Goal: Task Accomplishment & Management: Use online tool/utility

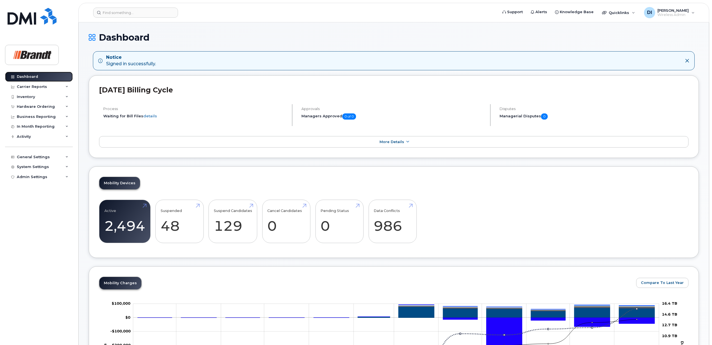
click at [29, 77] on div "Dashboard" at bounding box center [27, 76] width 21 height 4
click at [128, 229] on link "Active 2,494" at bounding box center [124, 221] width 41 height 37
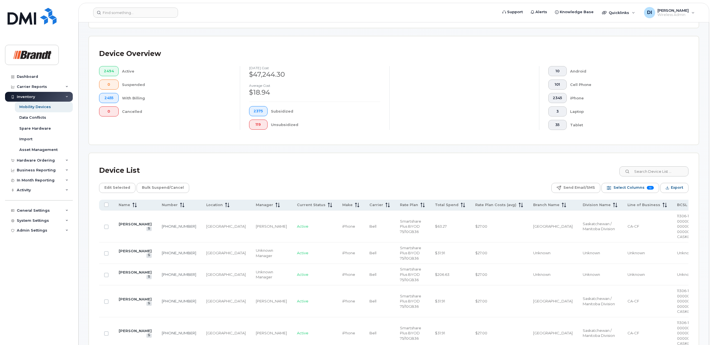
scroll to position [149, 0]
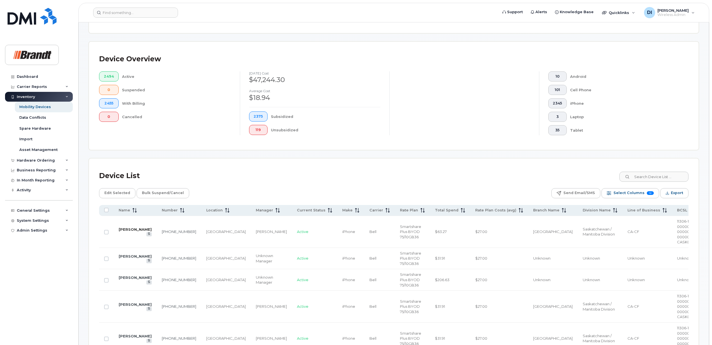
scroll to position [112, 0]
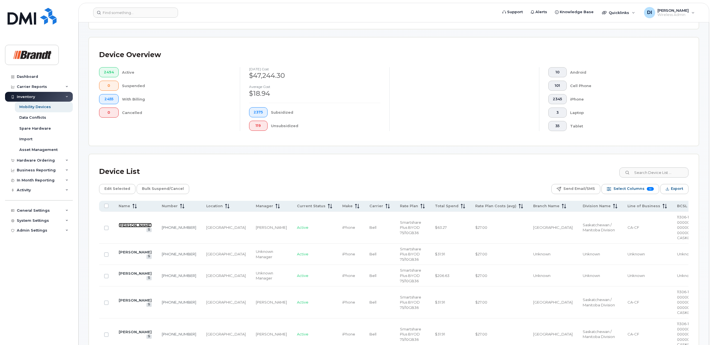
click at [126, 223] on link "[PERSON_NAME]" at bounding box center [135, 225] width 33 height 4
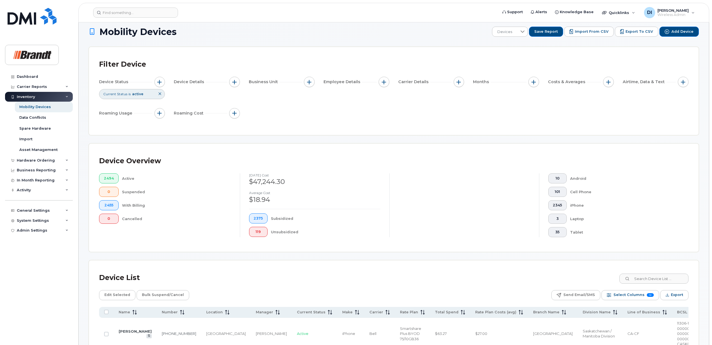
scroll to position [0, 0]
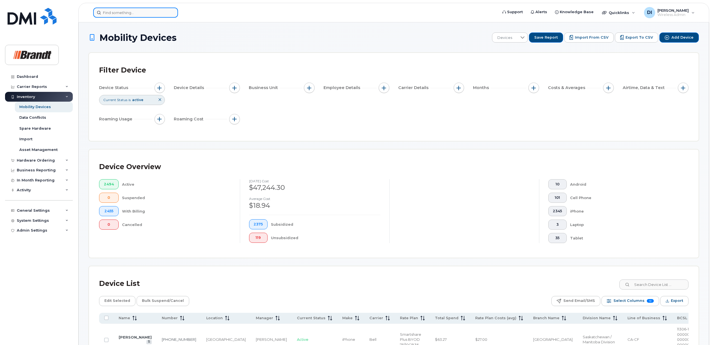
click at [127, 13] on input at bounding box center [135, 13] width 85 height 10
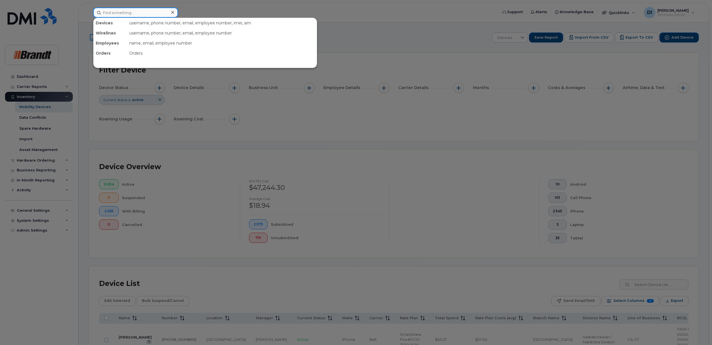
paste input "355683577156965"
click at [144, 11] on input "355683577156965" at bounding box center [135, 13] width 85 height 10
drag, startPoint x: 30, startPoint y: 6, endPoint x: 0, endPoint y: 6, distance: 29.7
paste input "3625280267979"
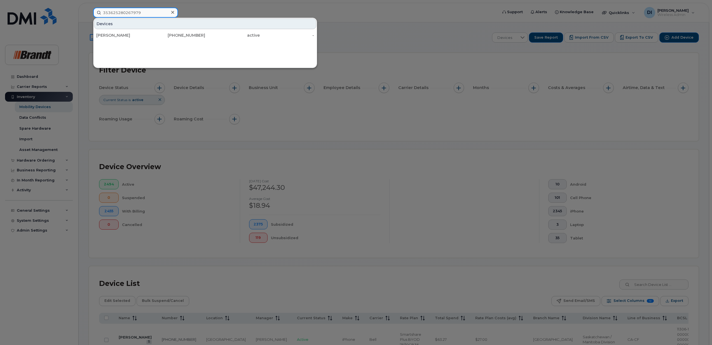
click at [144, 14] on input "353625280267979" at bounding box center [135, 13] width 85 height 10
drag, startPoint x: 99, startPoint y: 11, endPoint x: 57, endPoint y: 12, distance: 41.7
click at [89, 13] on div "353625280267979 Devices [PERSON_NAME] [PHONE_NUMBER] active -" at bounding box center [294, 13] width 410 height 10
paste input "202254189314"
type input "353202254189314"
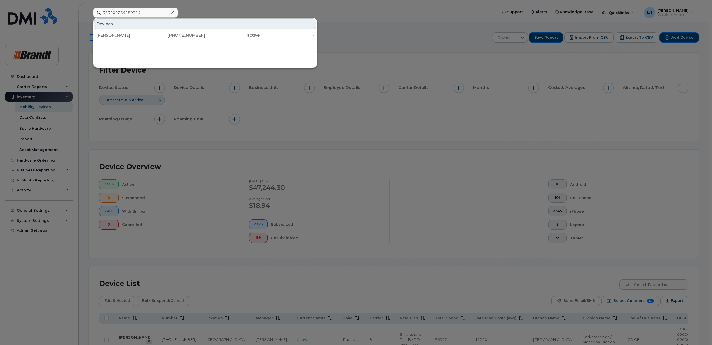
click at [413, 10] on div at bounding box center [356, 172] width 712 height 345
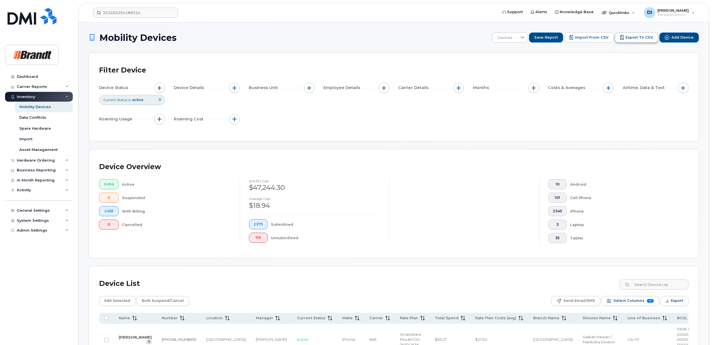
click at [649, 39] on span "Export to CSV" at bounding box center [639, 37] width 27 height 5
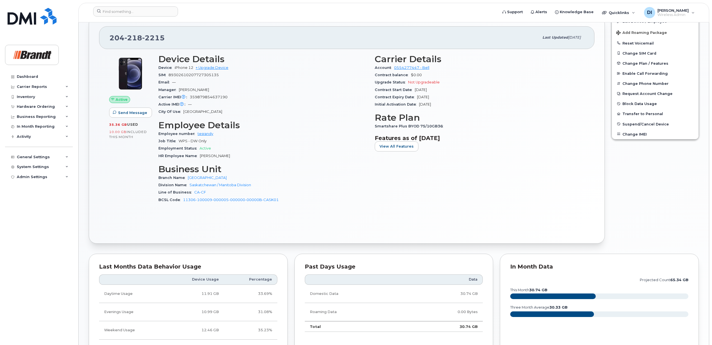
scroll to position [37, 0]
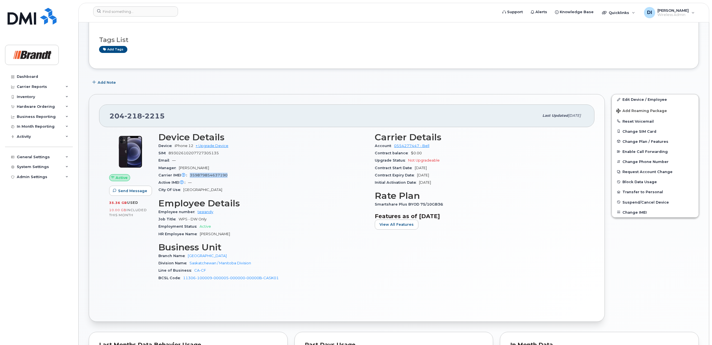
drag, startPoint x: 227, startPoint y: 176, endPoint x: 190, endPoint y: 175, distance: 37.5
click at [190, 175] on span "359879854637190" at bounding box center [209, 175] width 38 height 4
